Goal: Transaction & Acquisition: Purchase product/service

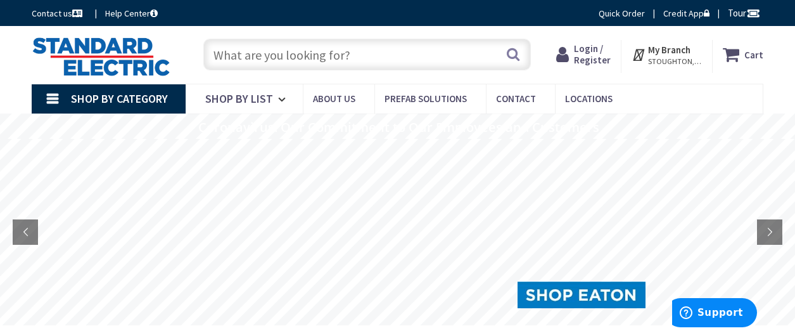
click at [580, 51] on span "Login / Register" at bounding box center [592, 53] width 37 height 23
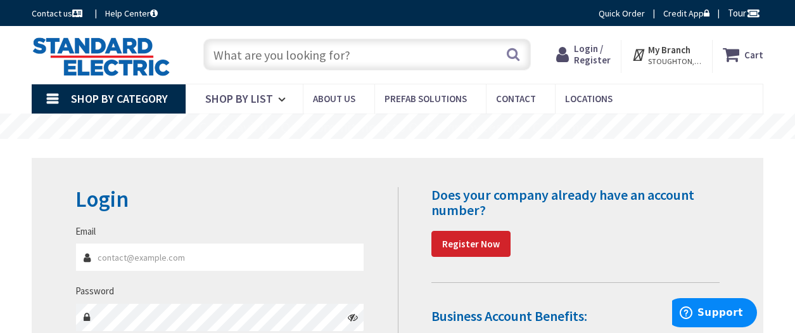
click at [194, 262] on input "Email" at bounding box center [219, 257] width 289 height 29
type input "[PERSON_NAME][EMAIL_ADDRESS][DOMAIN_NAME]"
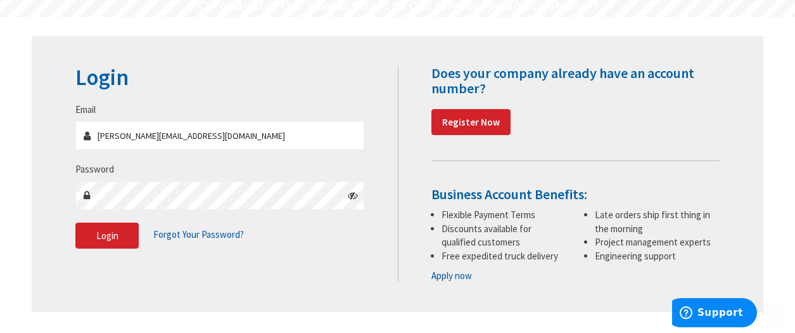
scroll to position [127, 0]
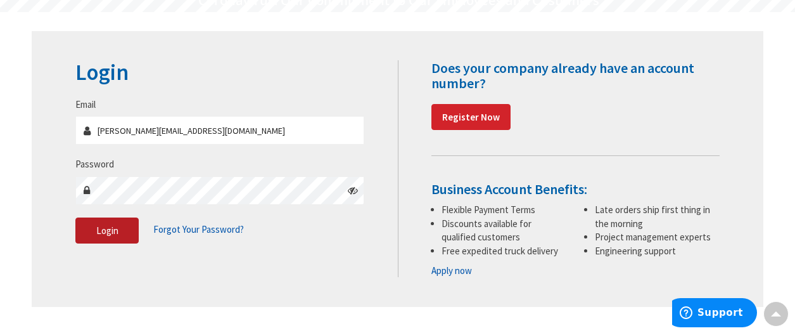
click at [110, 230] on span "Login" at bounding box center [107, 230] width 22 height 12
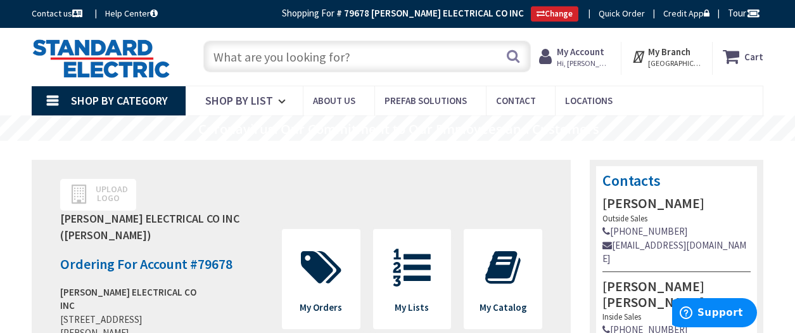
click at [279, 56] on input "text" at bounding box center [366, 57] width 327 height 32
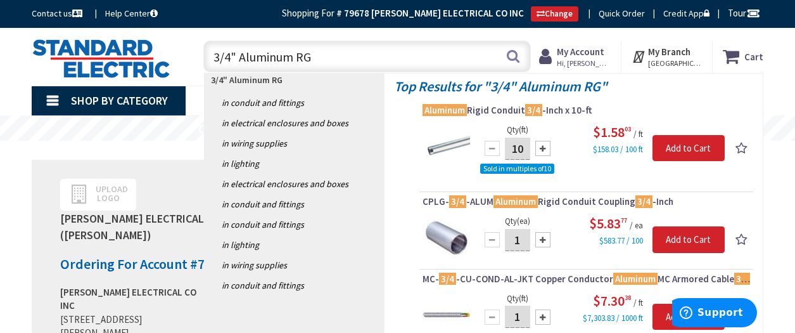
type input "3/4" Aluminum RGC"
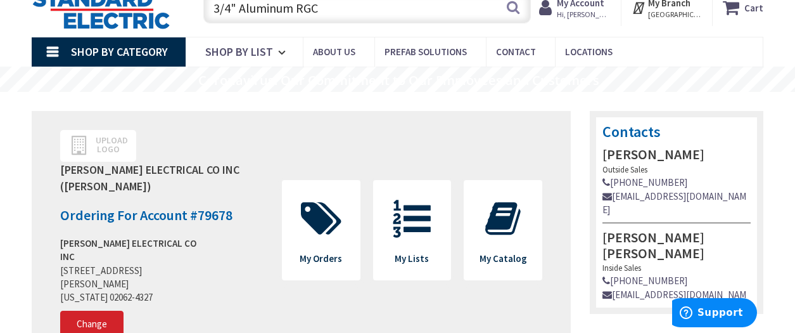
scroll to position [63, 0]
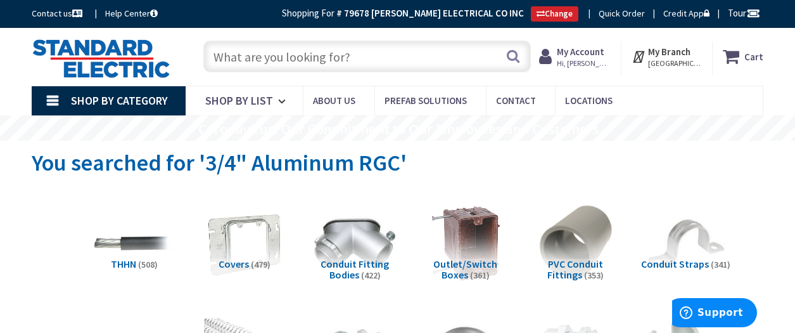
click at [362, 56] on input "text" at bounding box center [366, 57] width 327 height 32
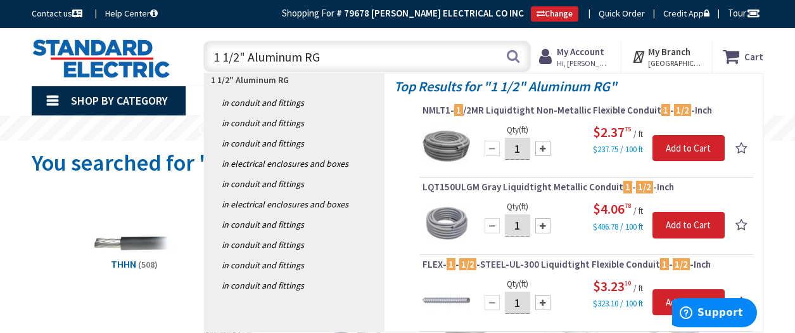
type input "1 1/2" Aluminum RGC"
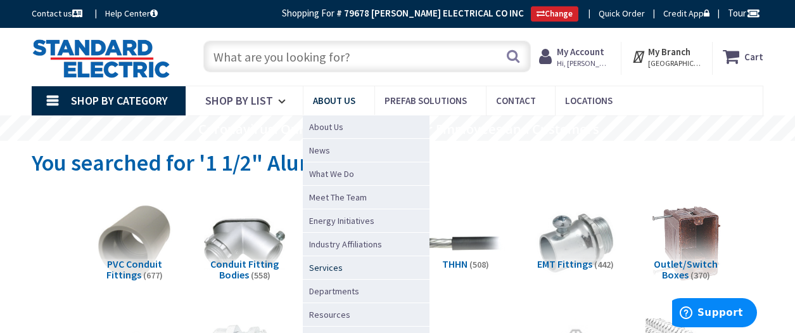
scroll to position [317, 0]
